Goal: Information Seeking & Learning: Understand process/instructions

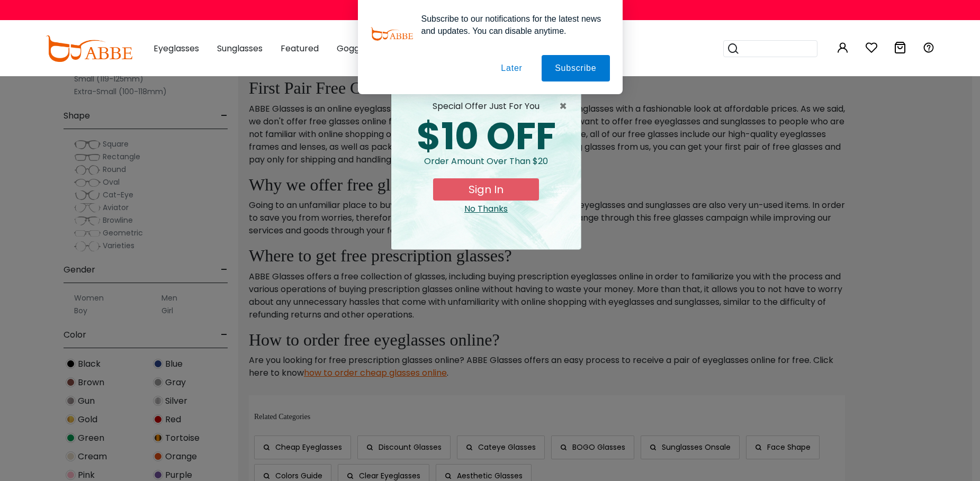
click at [486, 208] on div "No Thanks" at bounding box center [486, 209] width 173 height 13
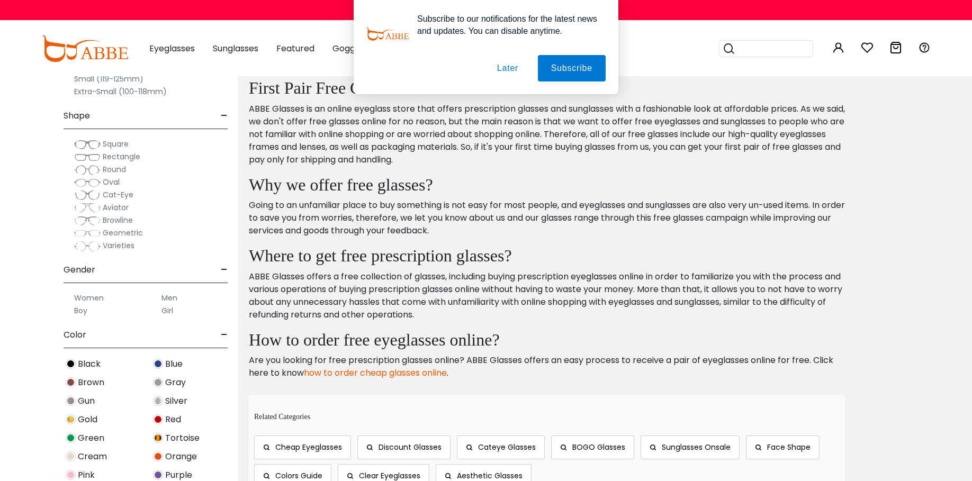
click at [354, 369] on link "how to order cheap glasses online" at bounding box center [375, 373] width 143 height 12
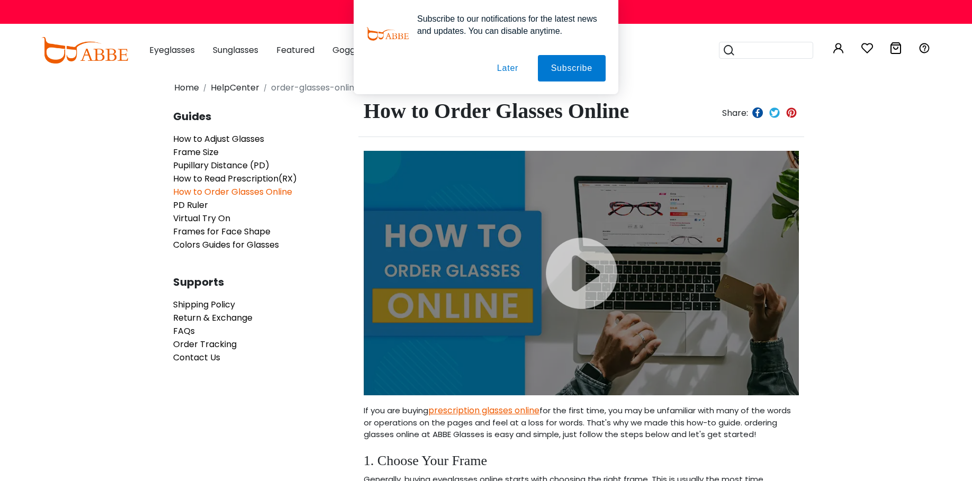
click at [591, 272] on div at bounding box center [581, 273] width 435 height 245
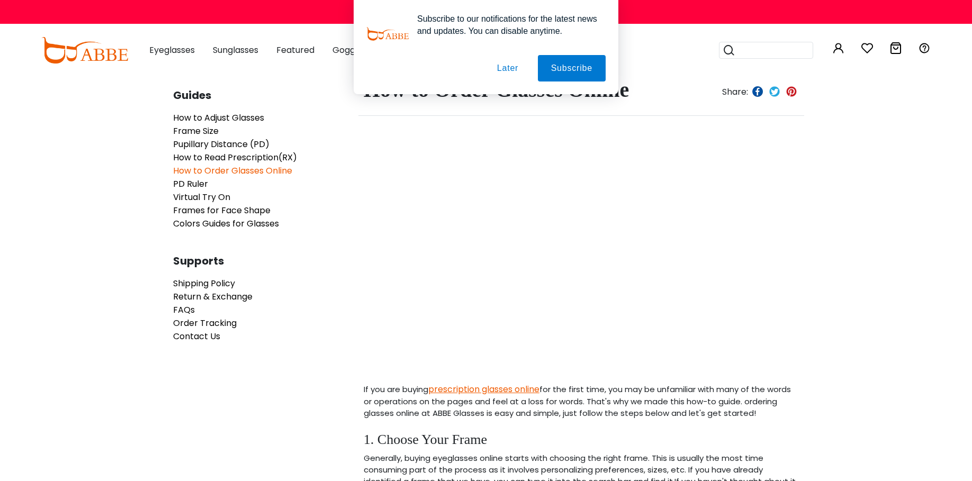
click at [505, 67] on button "Later" at bounding box center [508, 68] width 48 height 26
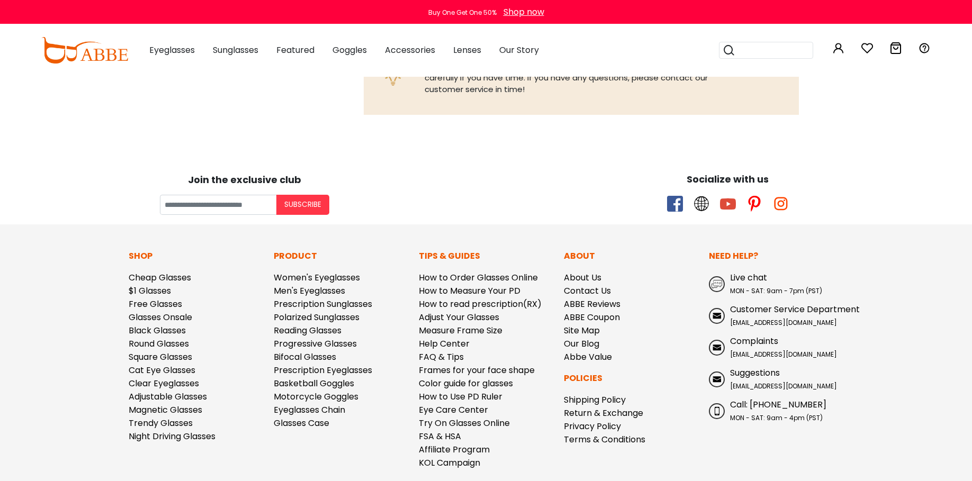
scroll to position [2159, 0]
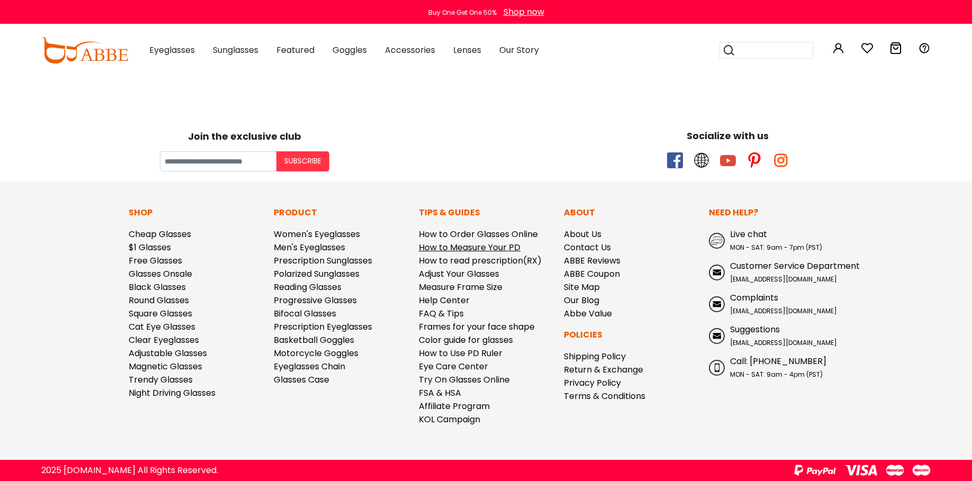
click at [498, 247] on link "How to Measure Your PD" at bounding box center [470, 248] width 102 height 12
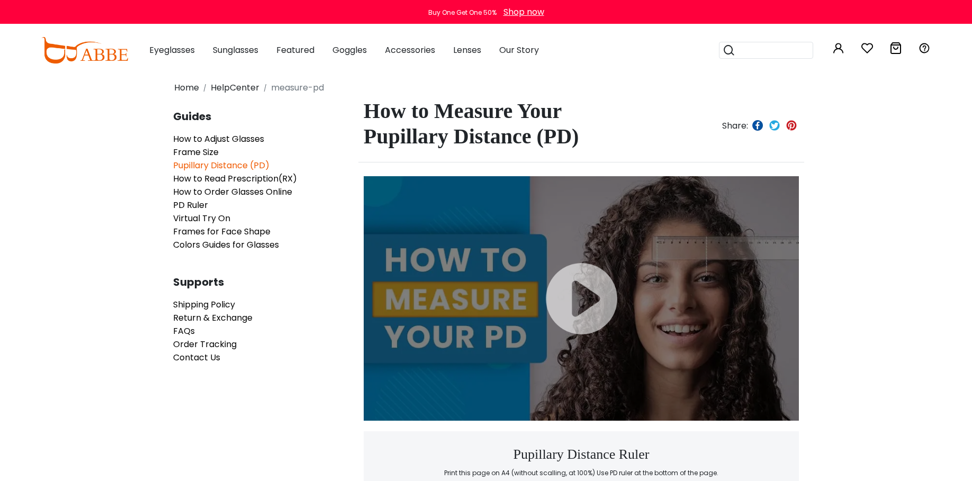
click at [584, 301] on div at bounding box center [581, 298] width 435 height 245
